Goal: Navigation & Orientation: Find specific page/section

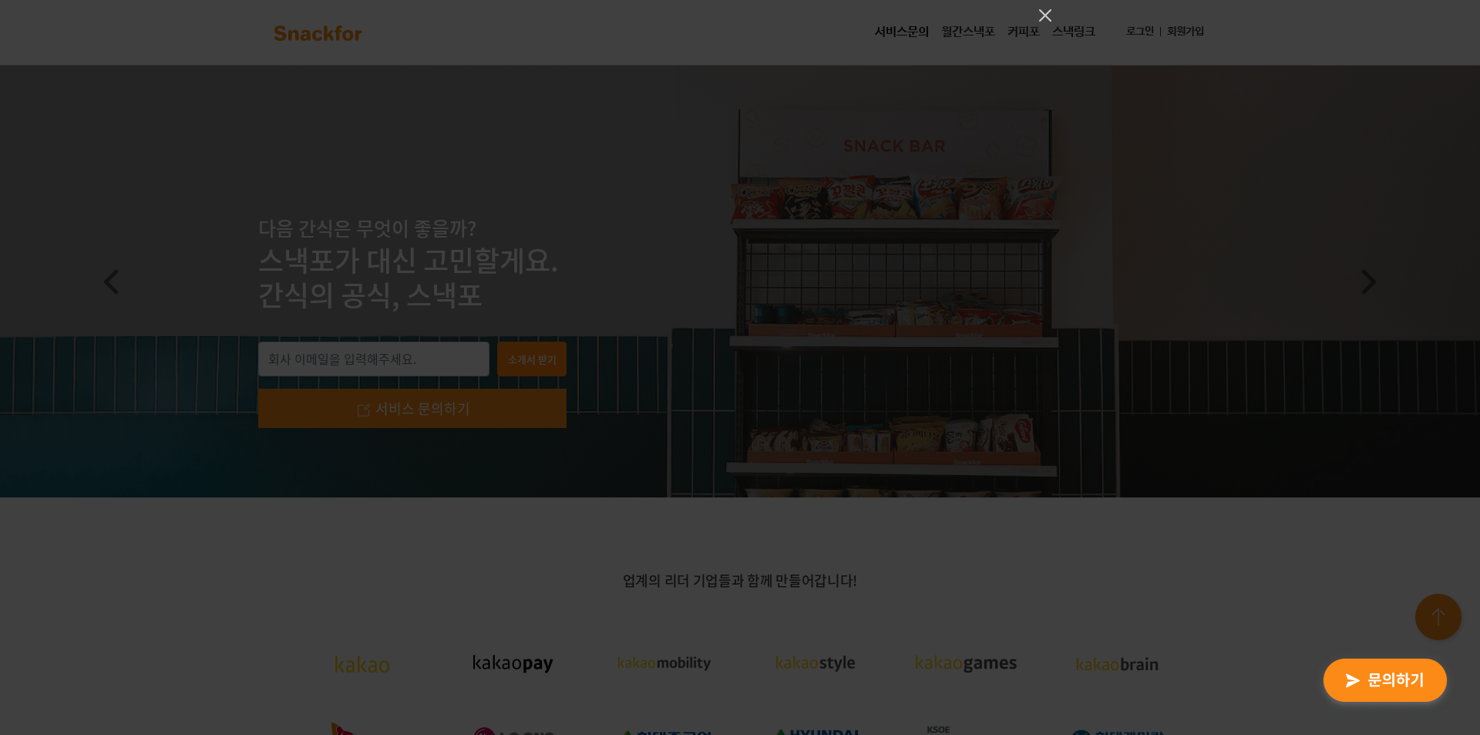
click at [1035, 204] on div at bounding box center [740, 367] width 1480 height 735
click at [1046, 13] on icon "Close" at bounding box center [1045, 15] width 18 height 18
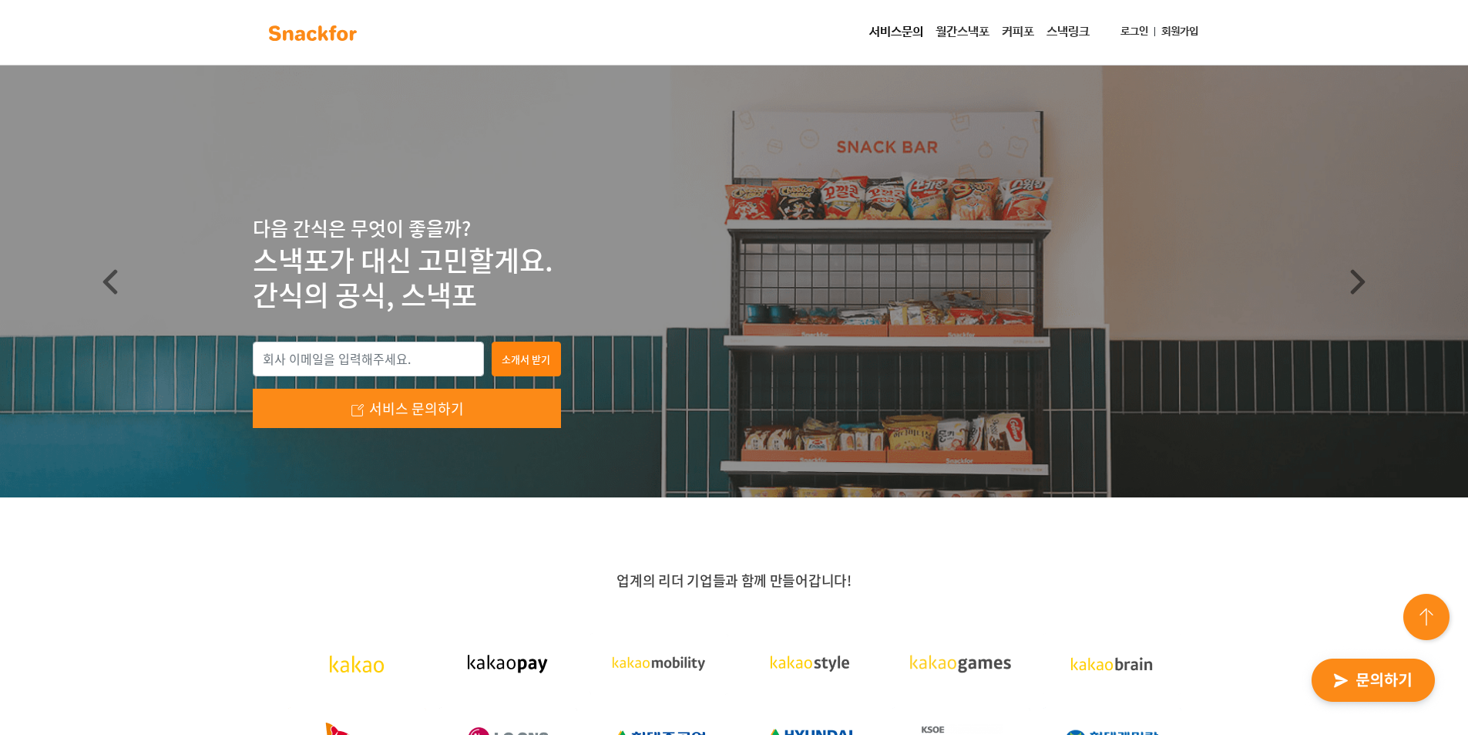
click at [960, 39] on link "월간스낵포" at bounding box center [963, 32] width 66 height 31
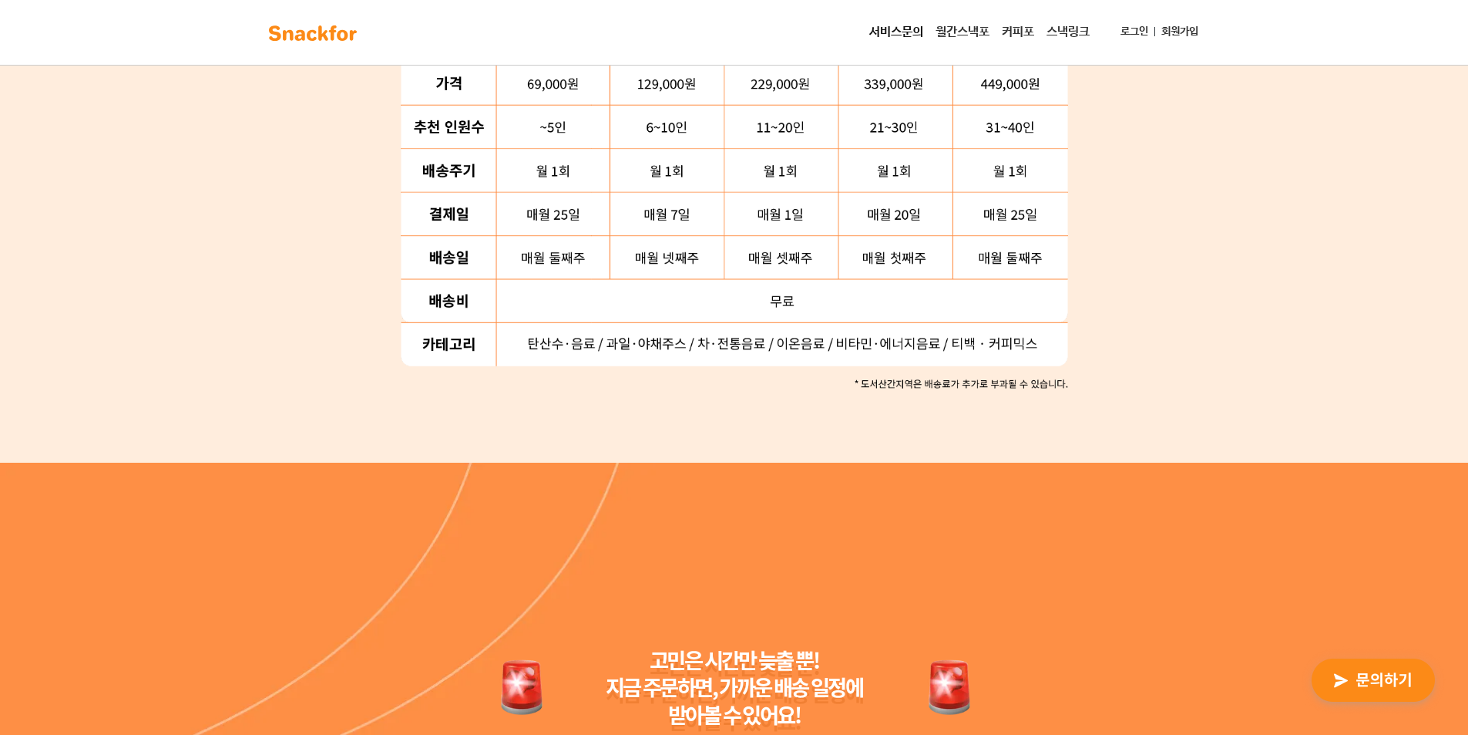
scroll to position [2147, 0]
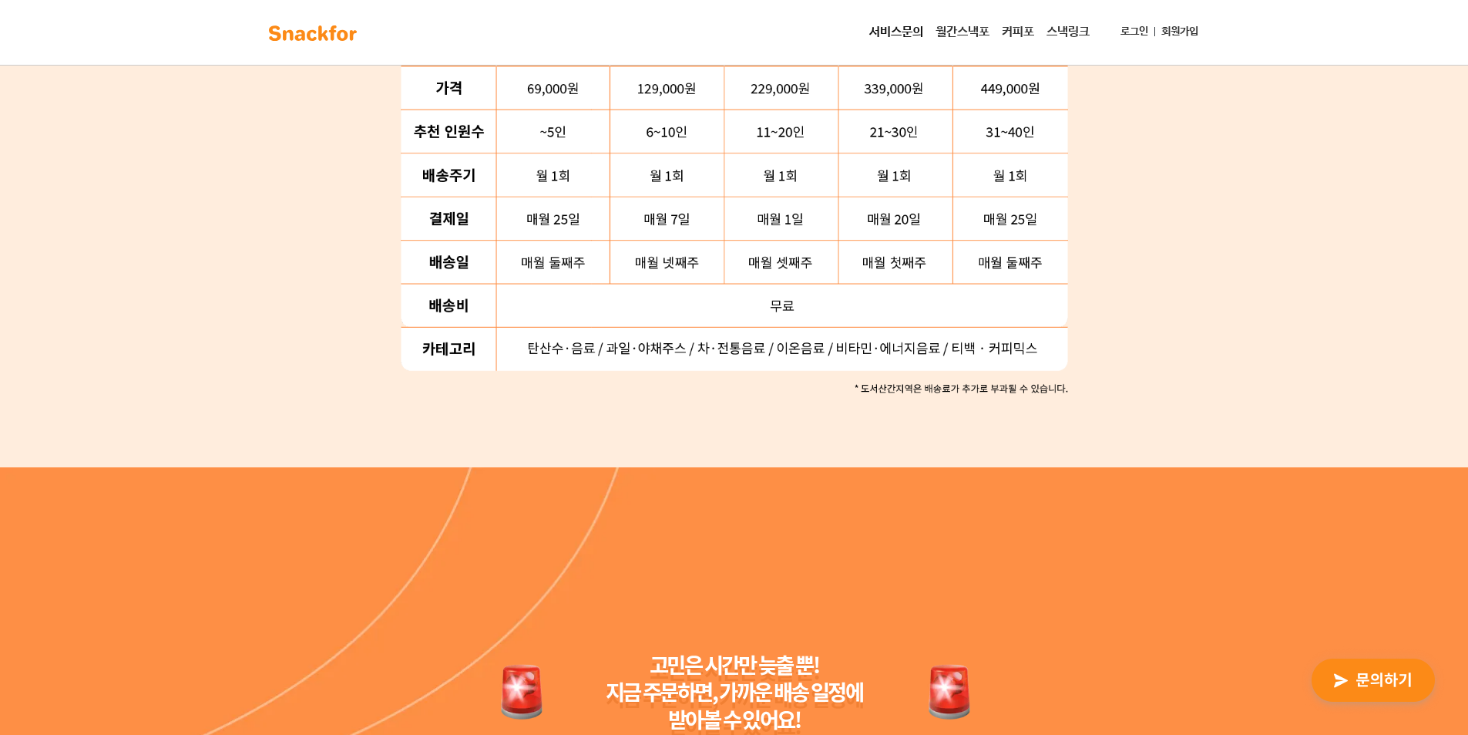
click at [1062, 35] on link "스낵링크" at bounding box center [1068, 32] width 55 height 31
click at [1022, 41] on link "커피포" at bounding box center [1018, 32] width 45 height 31
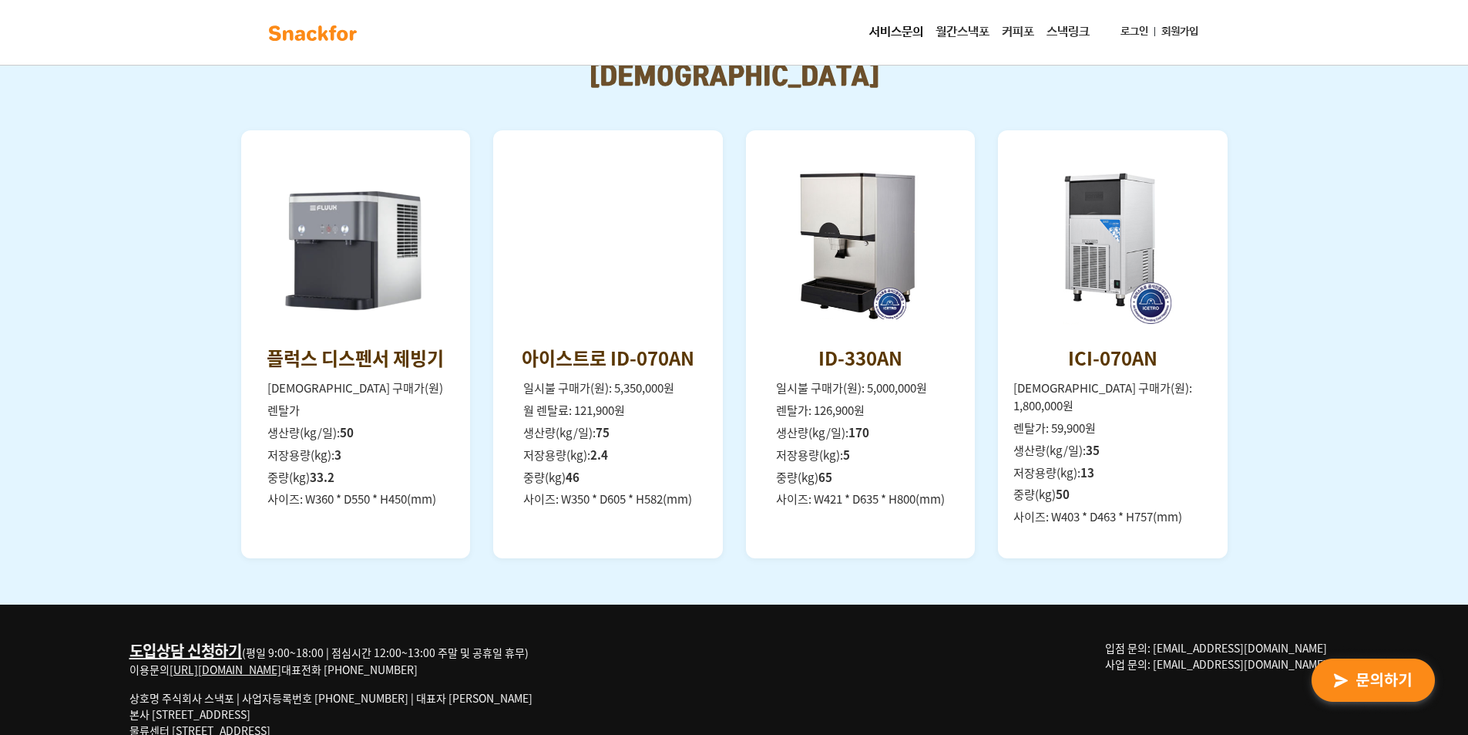
scroll to position [2160, 0]
